Goal: Task Accomplishment & Management: Use online tool/utility

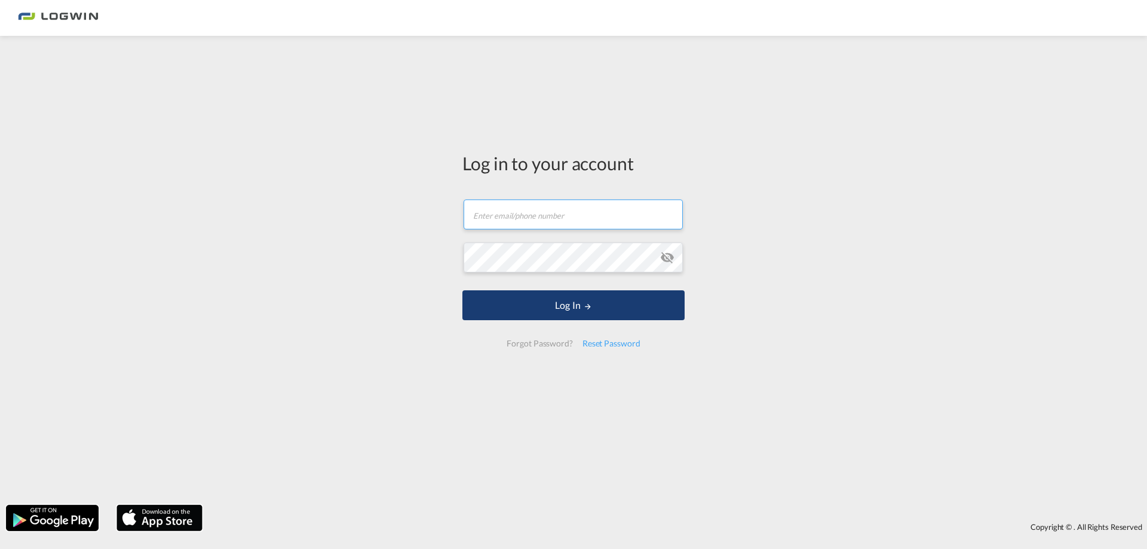
type input "[PERSON_NAME][EMAIL_ADDRESS][DOMAIN_NAME]"
click at [586, 309] on md-icon "LOGIN" at bounding box center [588, 306] width 8 height 8
